Goal: Task Accomplishment & Management: Use online tool/utility

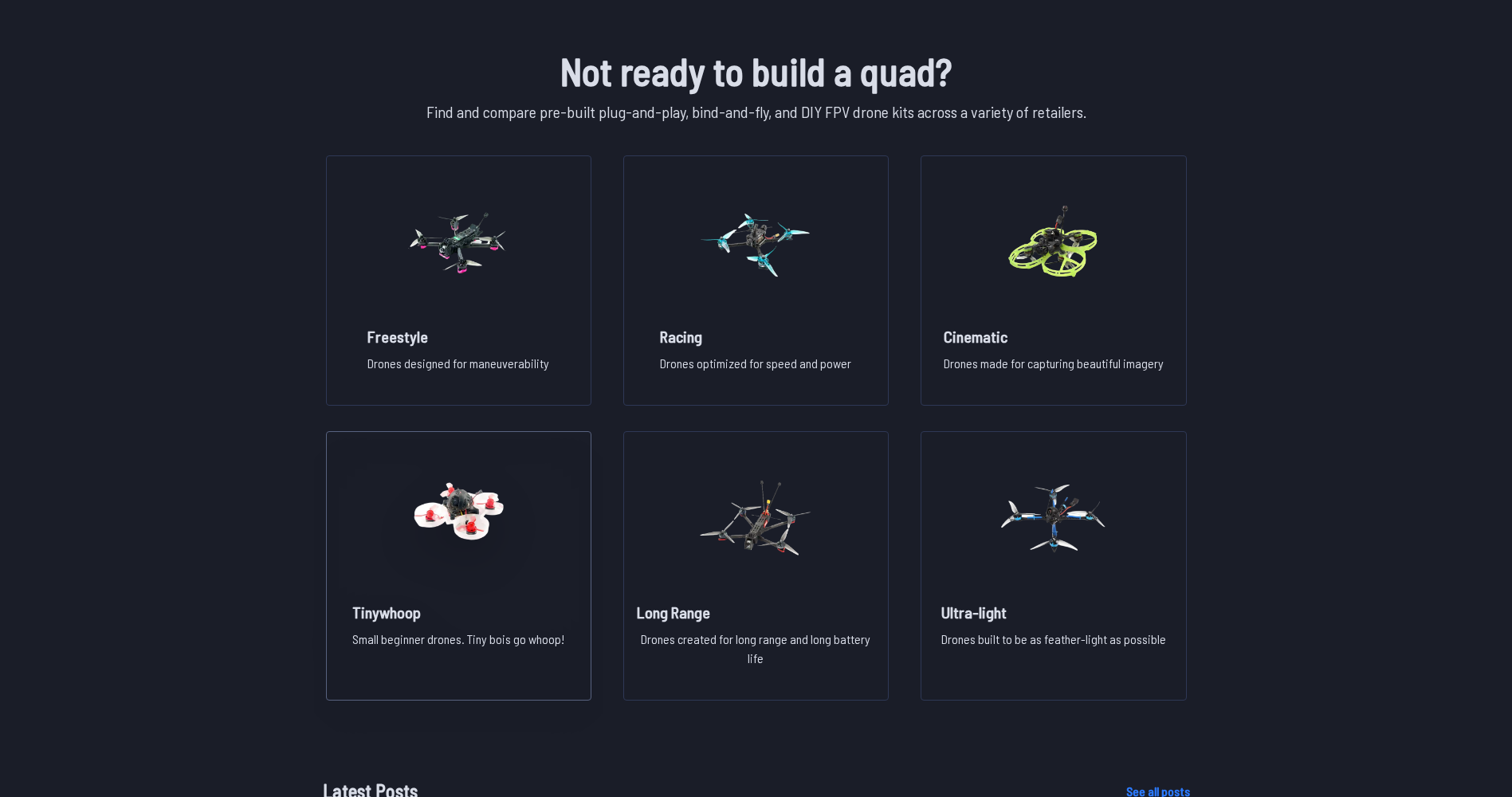
scroll to position [1092, 0]
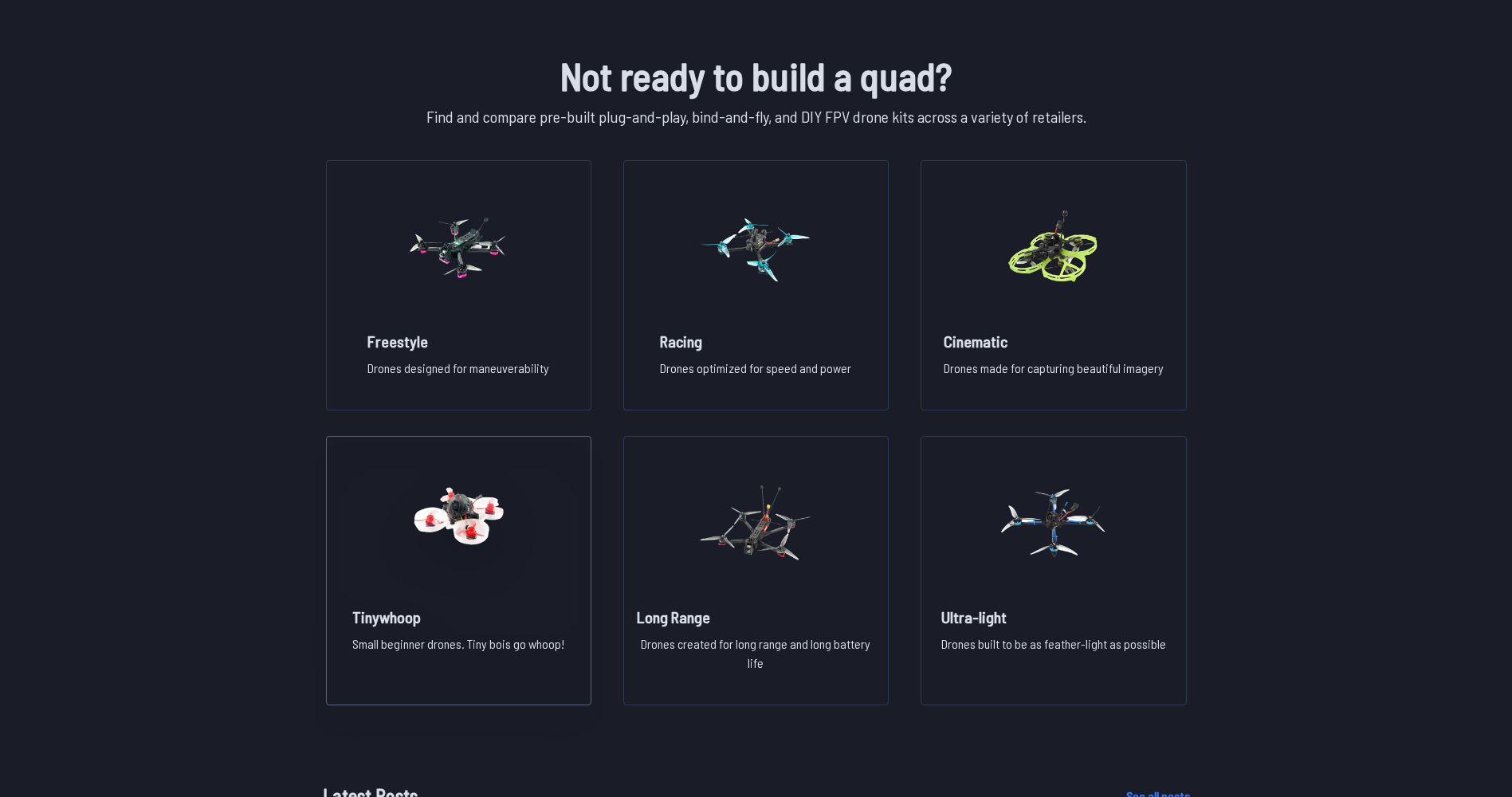
click at [450, 539] on img at bounding box center [458, 522] width 115 height 140
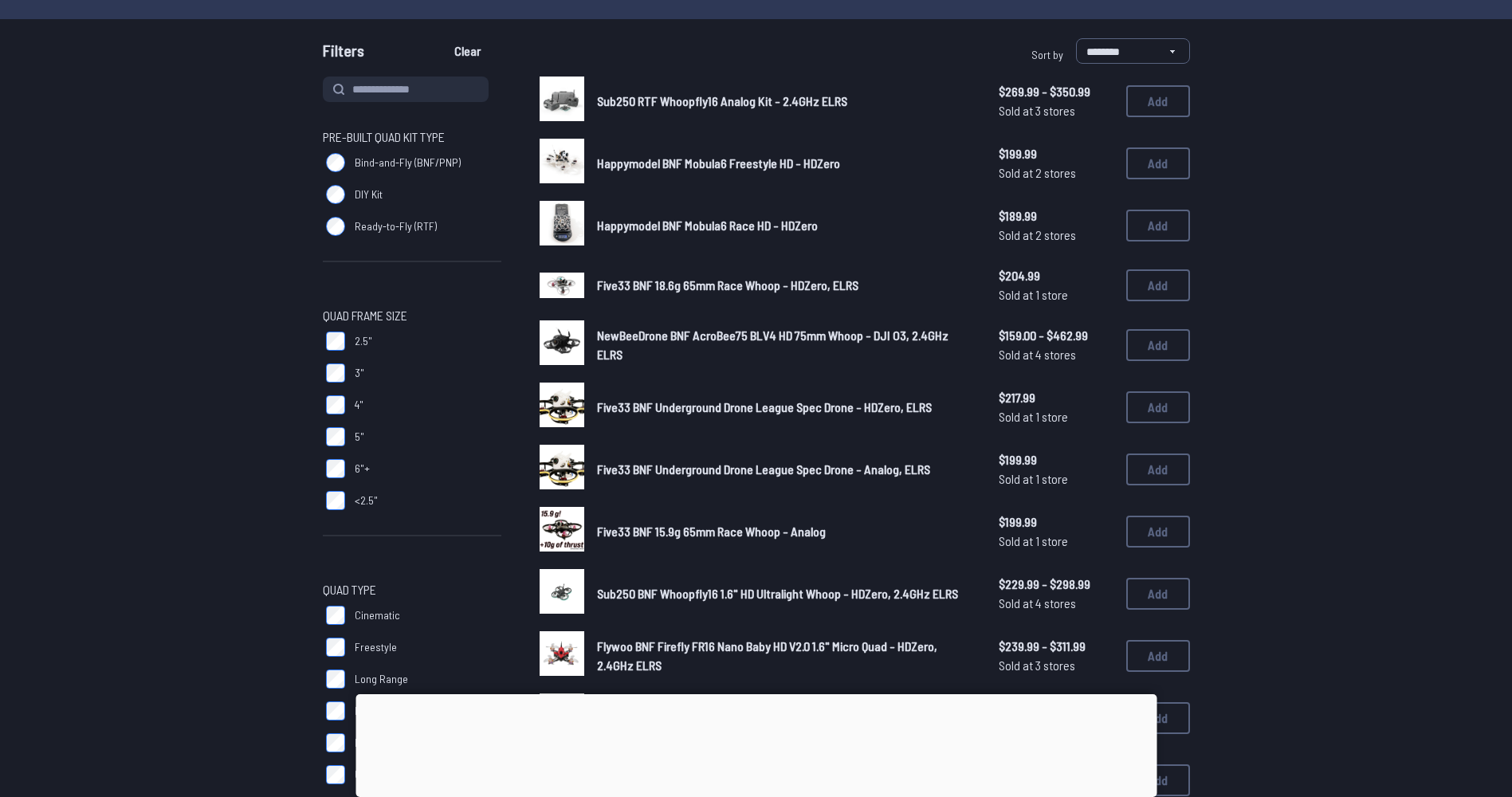
scroll to position [159, 0]
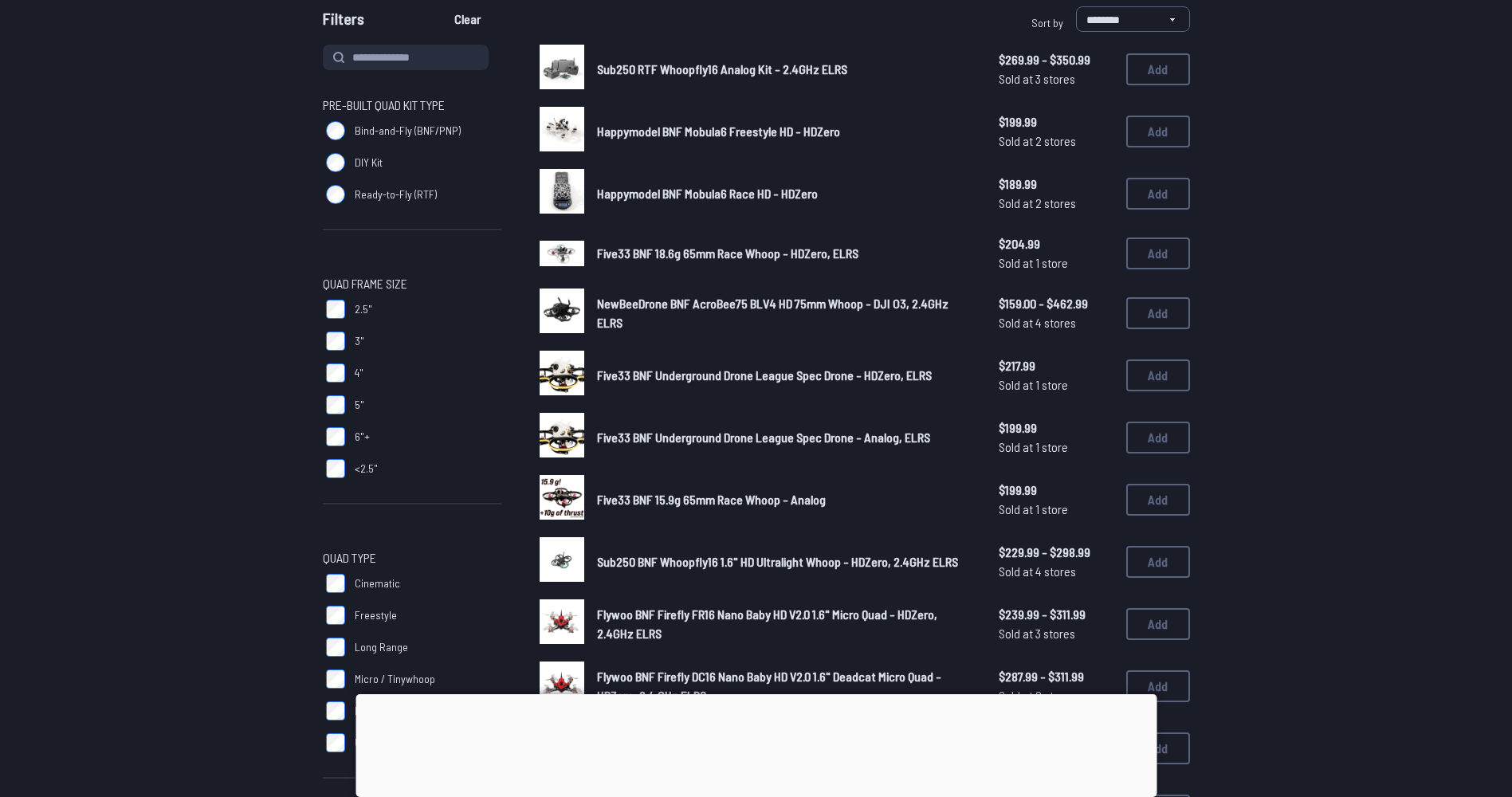
click at [714, 621] on span "Flywoo BNF Firefly FR16 Nano Baby HD V2.0 1.6" Micro Quad - HDZero, 2.4GHz ELRS" at bounding box center [767, 623] width 341 height 34
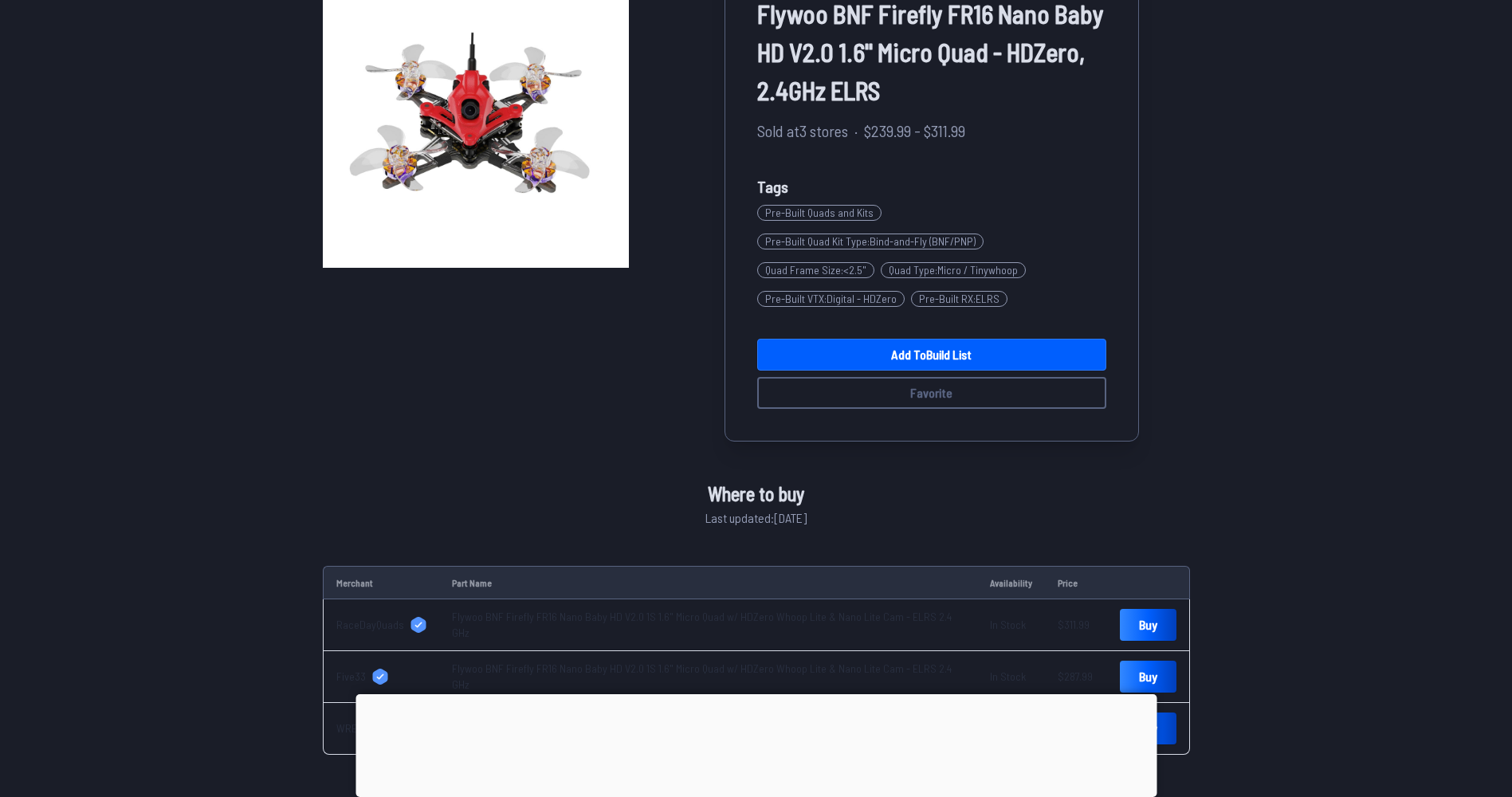
scroll to position [159, 0]
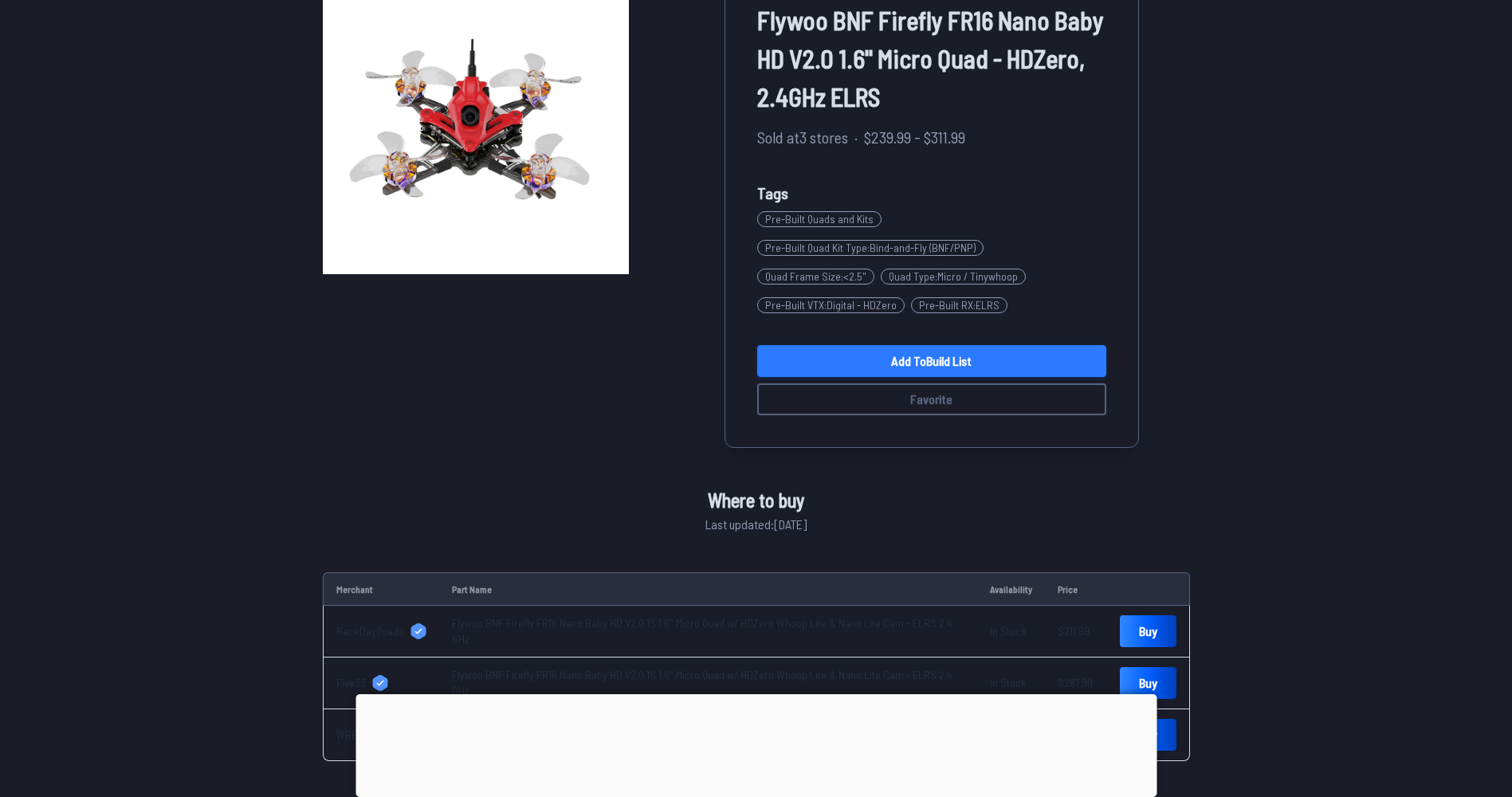
click at [929, 355] on link "Add to Build List" at bounding box center [932, 361] width 349 height 32
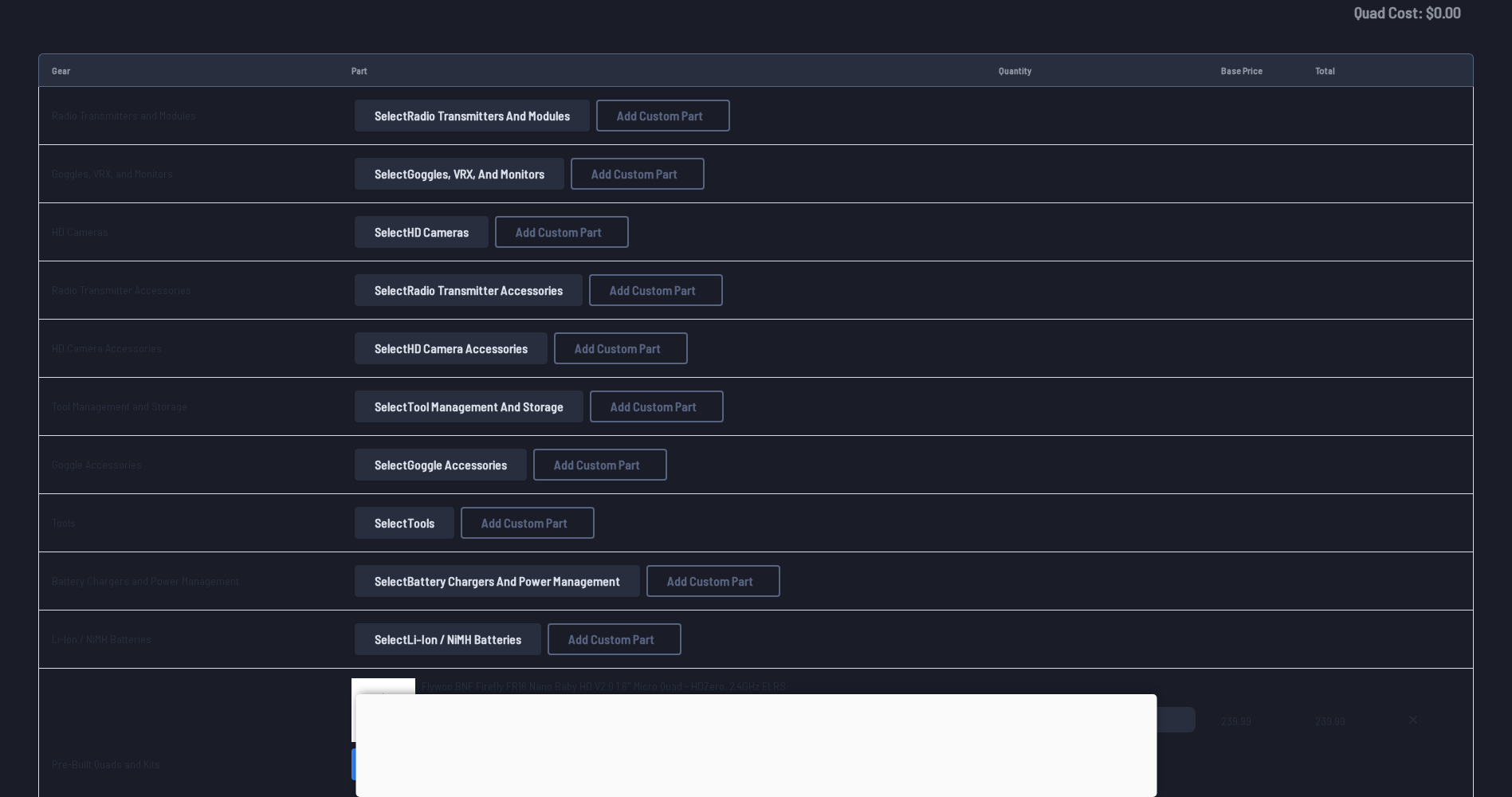
scroll to position [1116, 0]
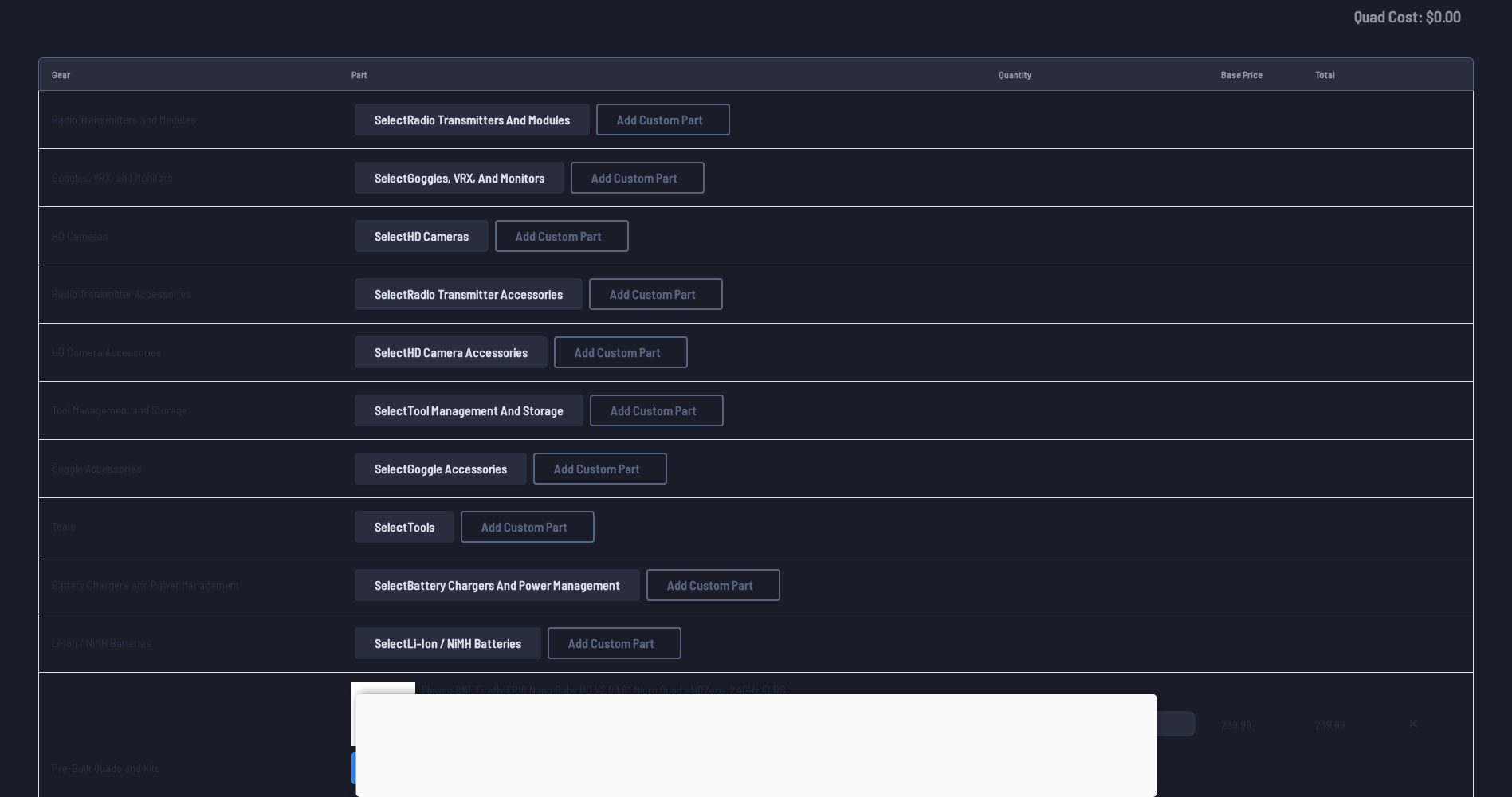
click at [425, 476] on button "Select Goggle Accessories" at bounding box center [441, 469] width 172 height 32
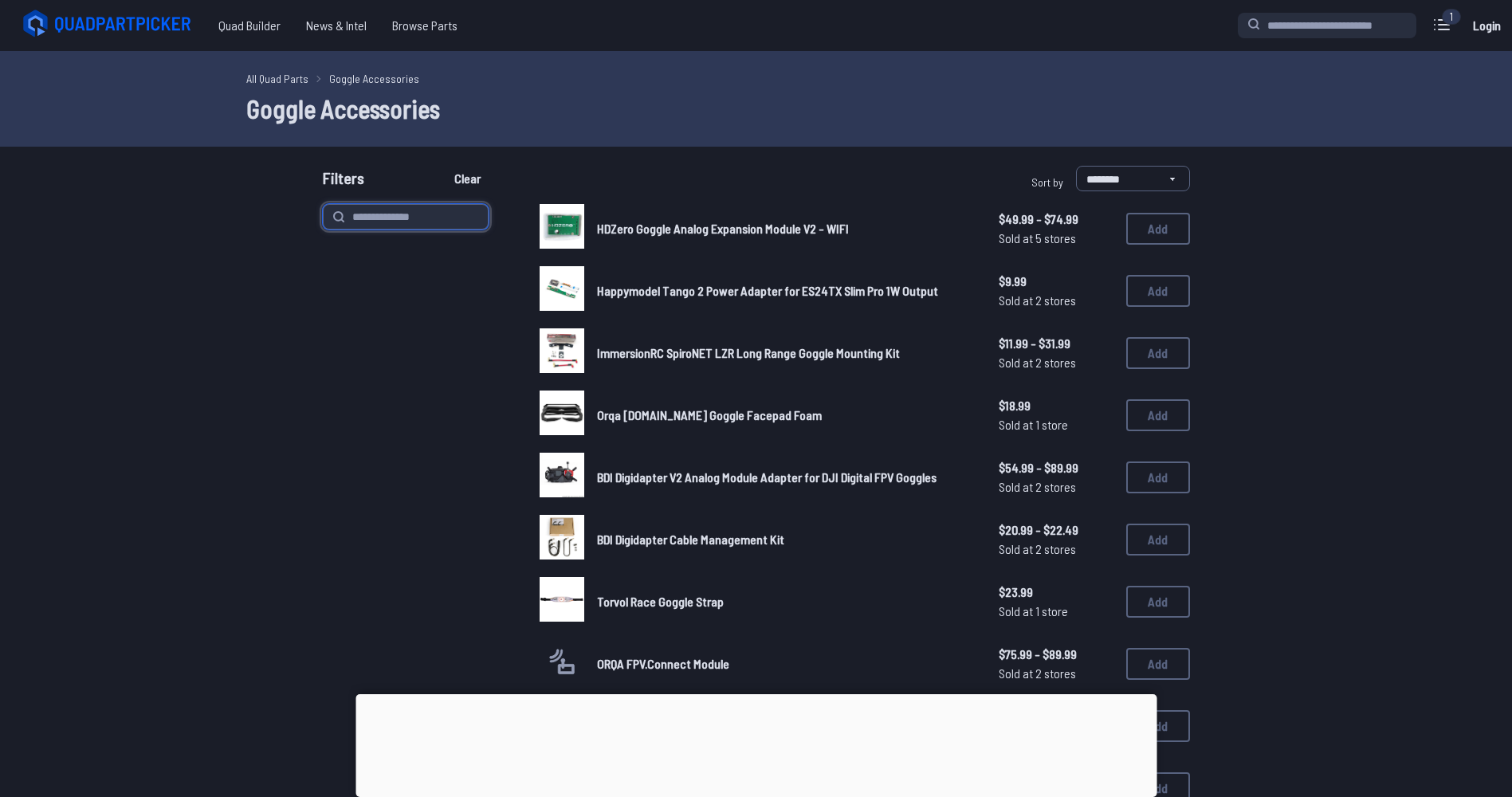
click at [413, 223] on input at bounding box center [405, 217] width 166 height 26
type input "******"
click at [441, 166] on button "Clear" at bounding box center [467, 179] width 54 height 26
type input "******"
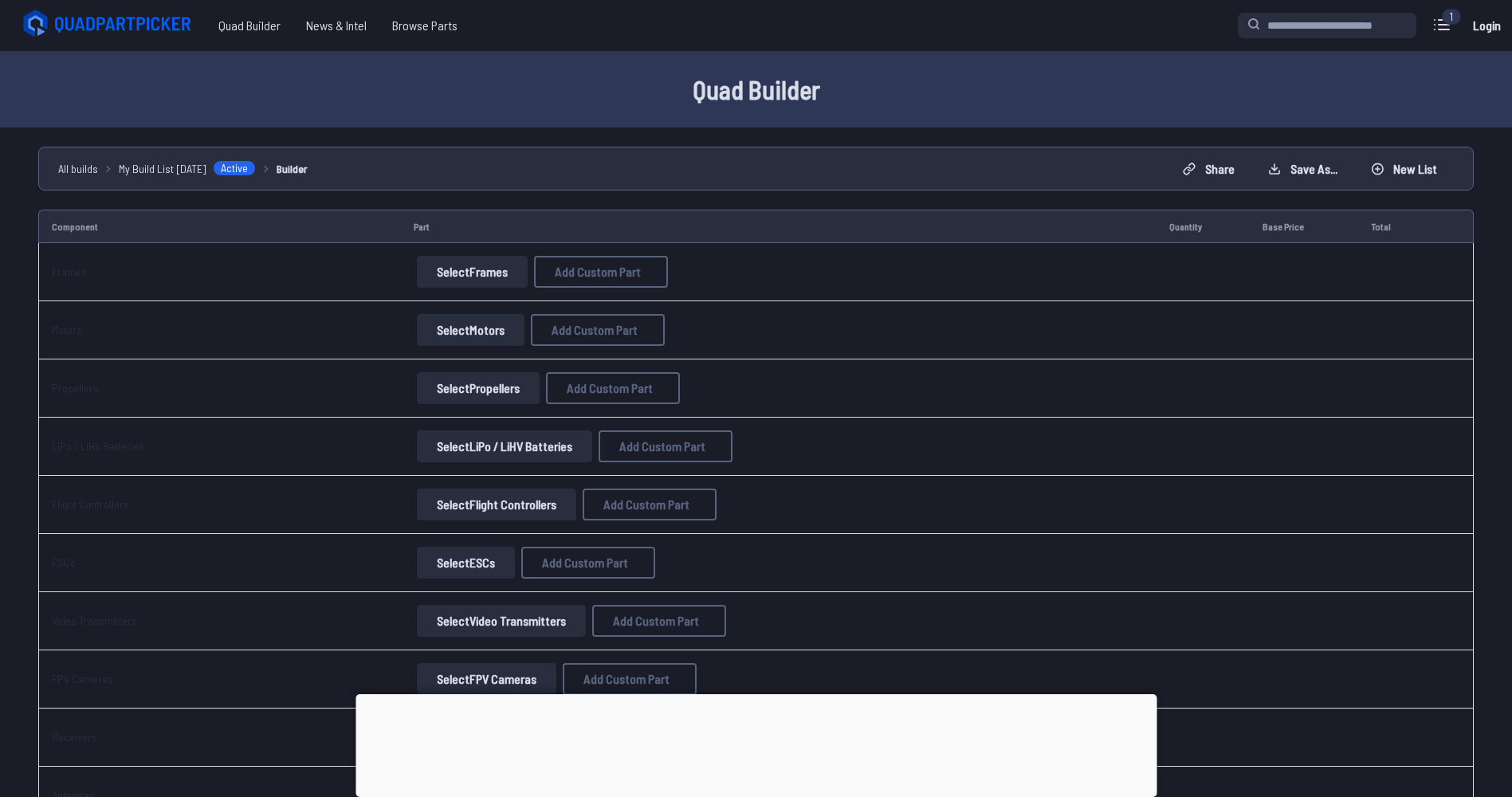
click at [1445, 18] on div "1" at bounding box center [1451, 17] width 19 height 16
click at [1433, 31] on icon at bounding box center [1441, 25] width 26 height 26
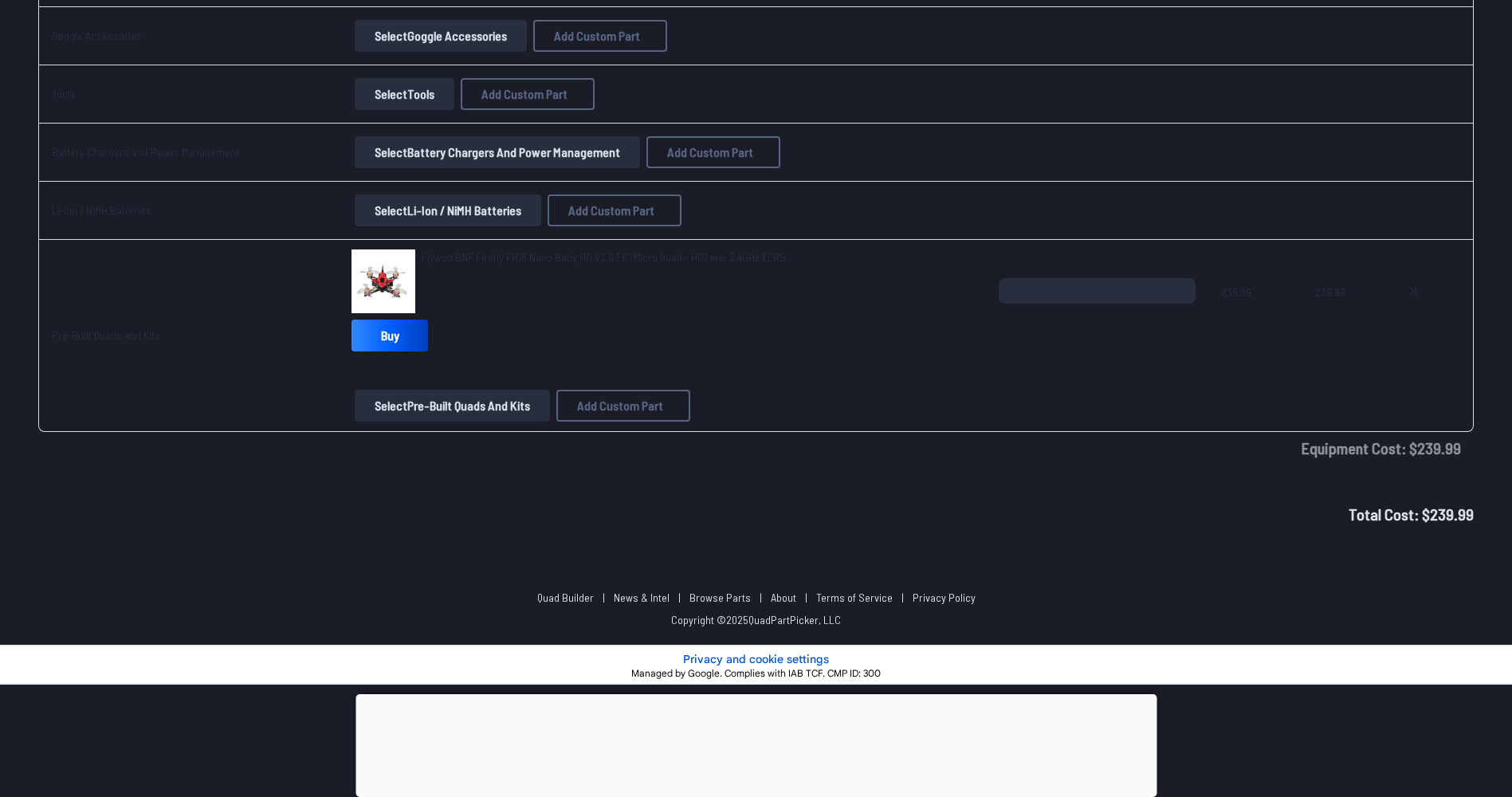
scroll to position [1563, 0]
